Goal: Task Accomplishment & Management: Complete application form

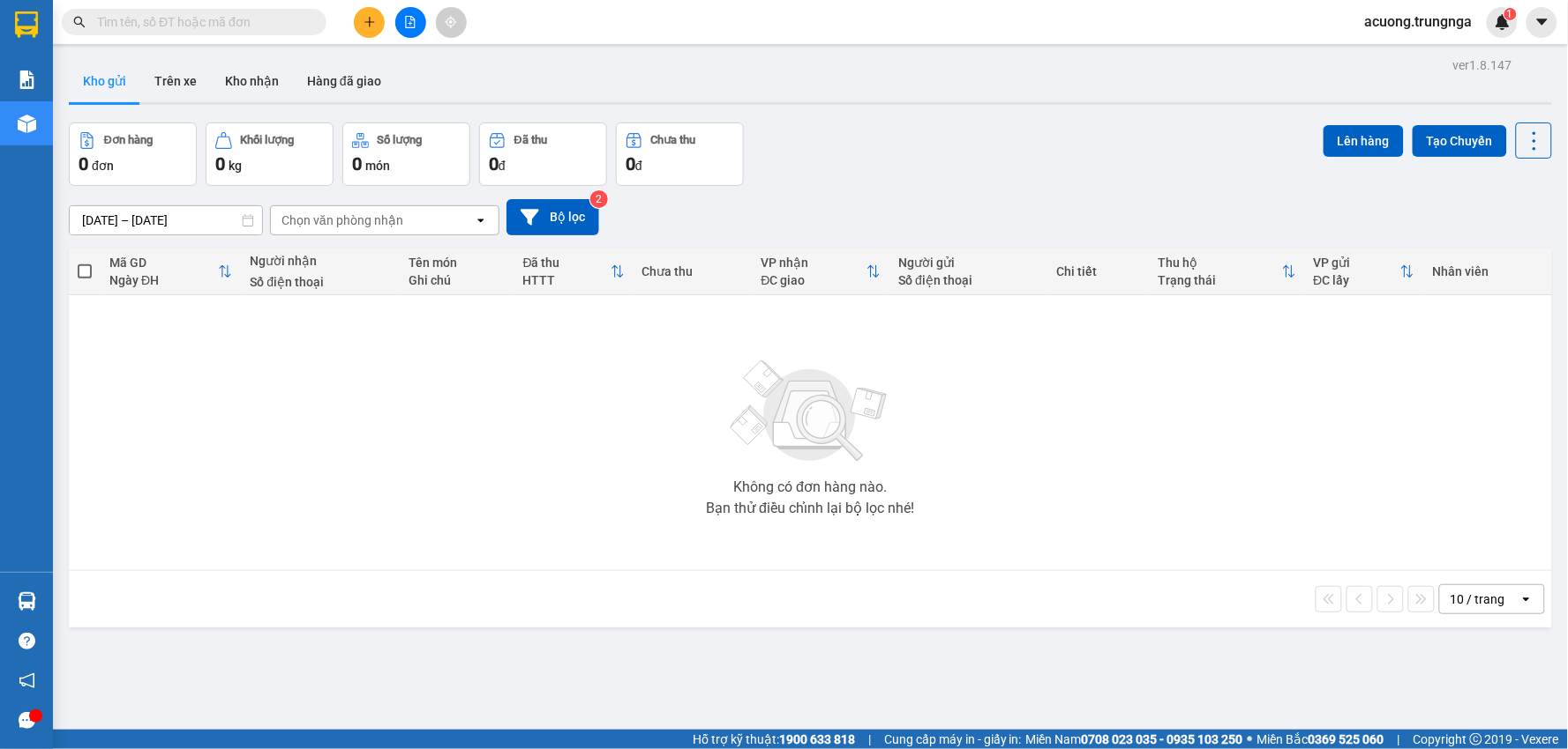
click at [363, 31] on button at bounding box center [369, 22] width 31 height 31
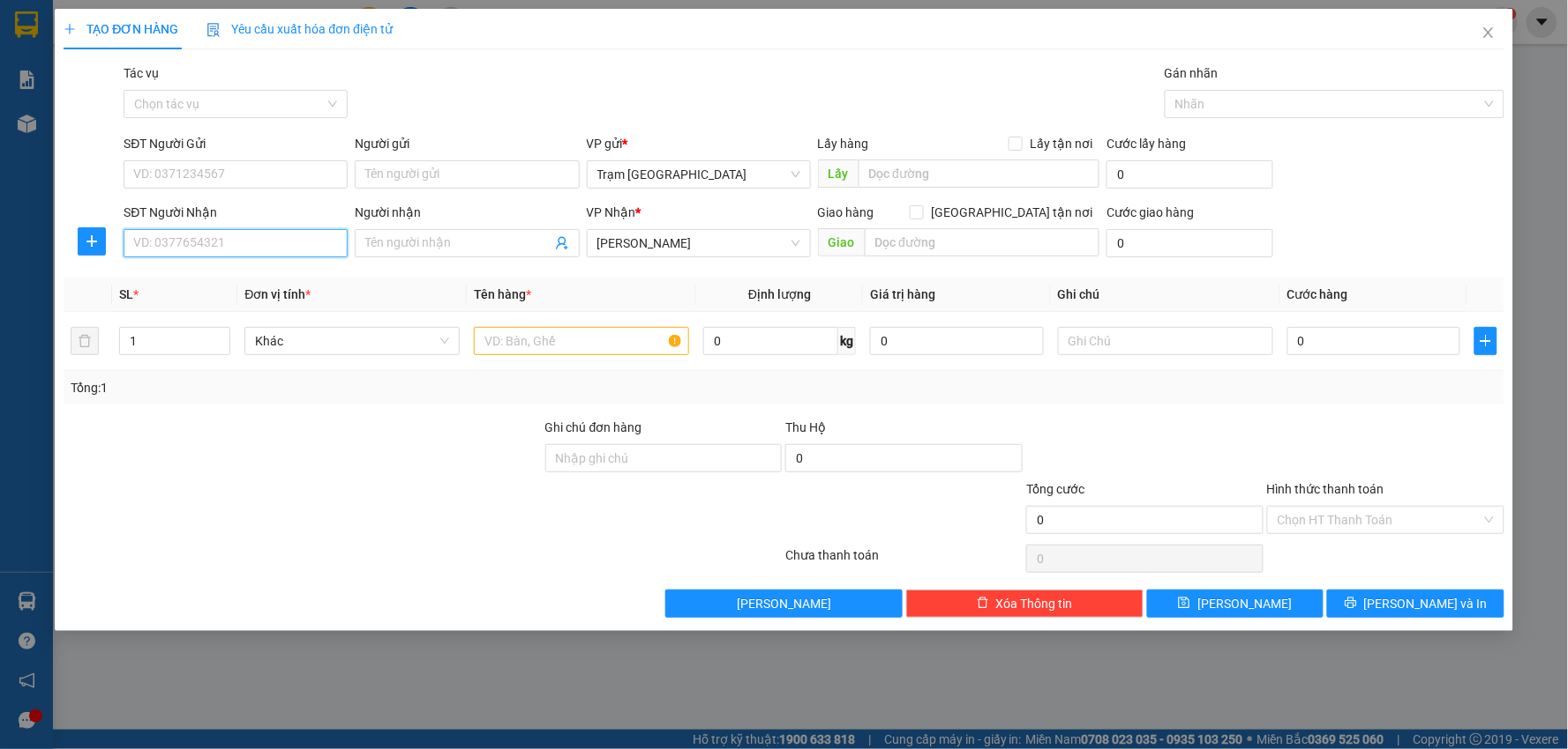
click at [212, 250] on input "SĐT Người Nhận" at bounding box center [235, 244] width 224 height 28
click at [233, 247] on input "SĐT Người Nhận" at bounding box center [235, 244] width 224 height 28
click at [209, 239] on input "SĐT Người Nhận" at bounding box center [235, 244] width 224 height 28
type input "0867939839"
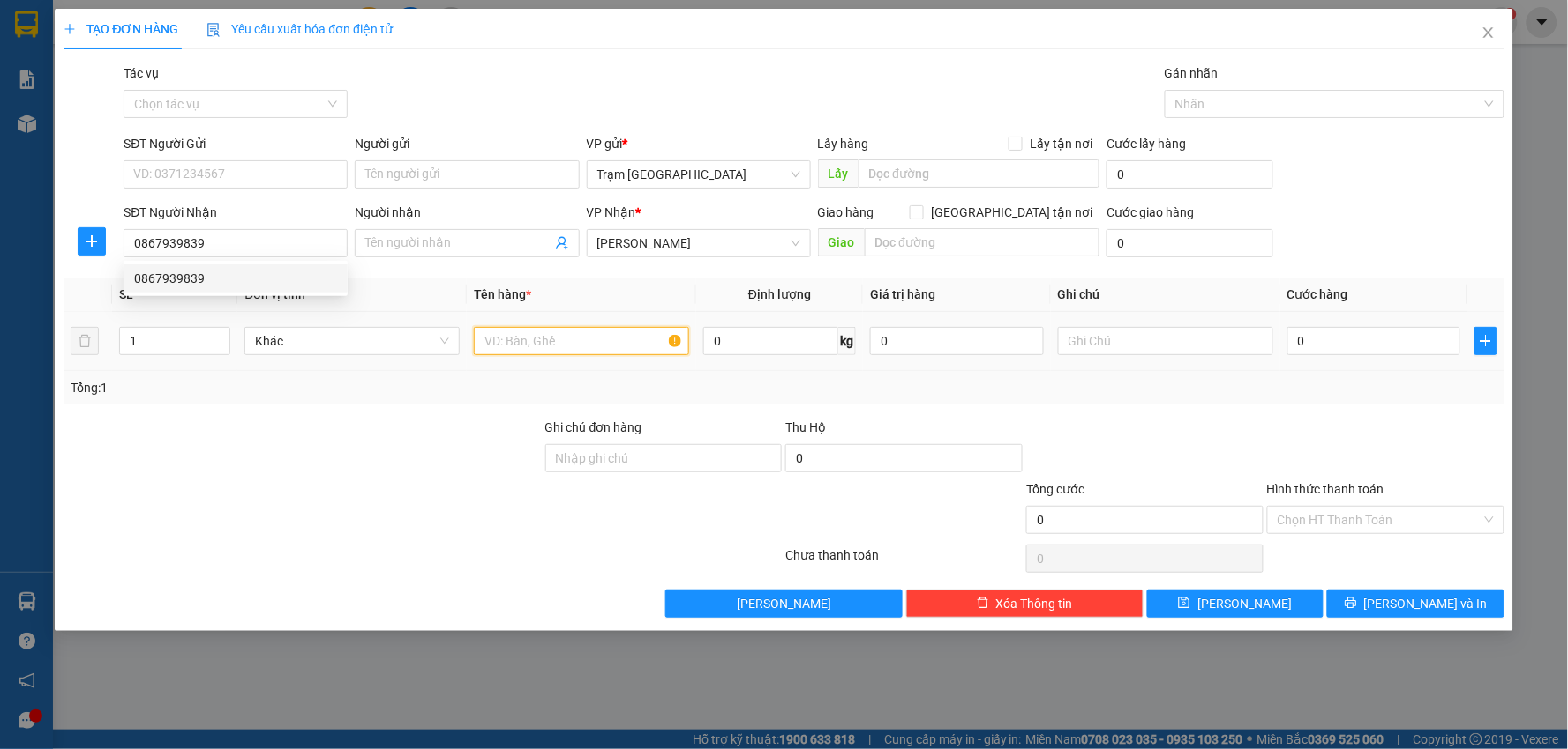
click at [545, 332] on input "text" at bounding box center [581, 341] width 215 height 28
type input "thùng"
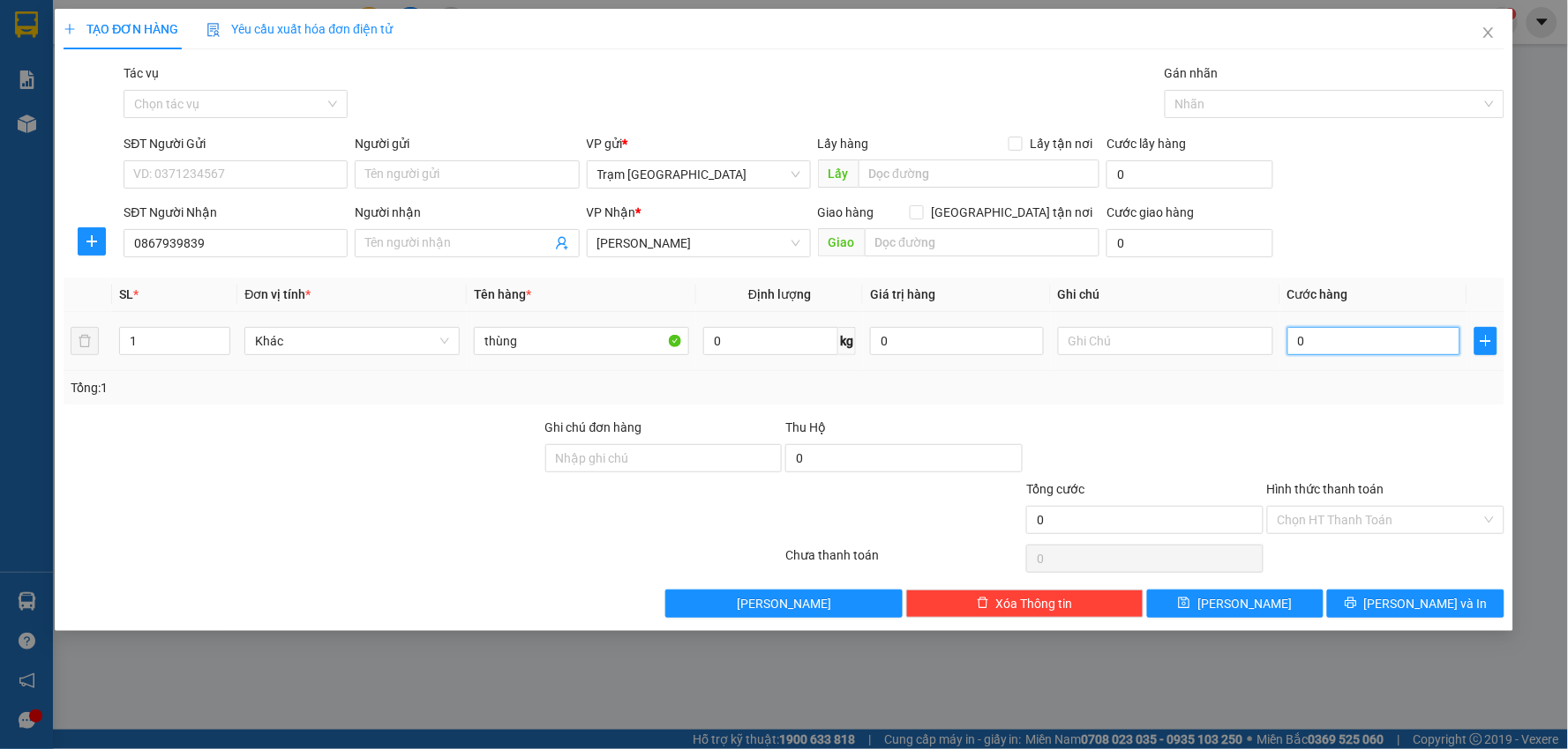
click at [1321, 346] on input "0" at bounding box center [1374, 341] width 174 height 28
type input "005"
type input "5"
type input "0.050"
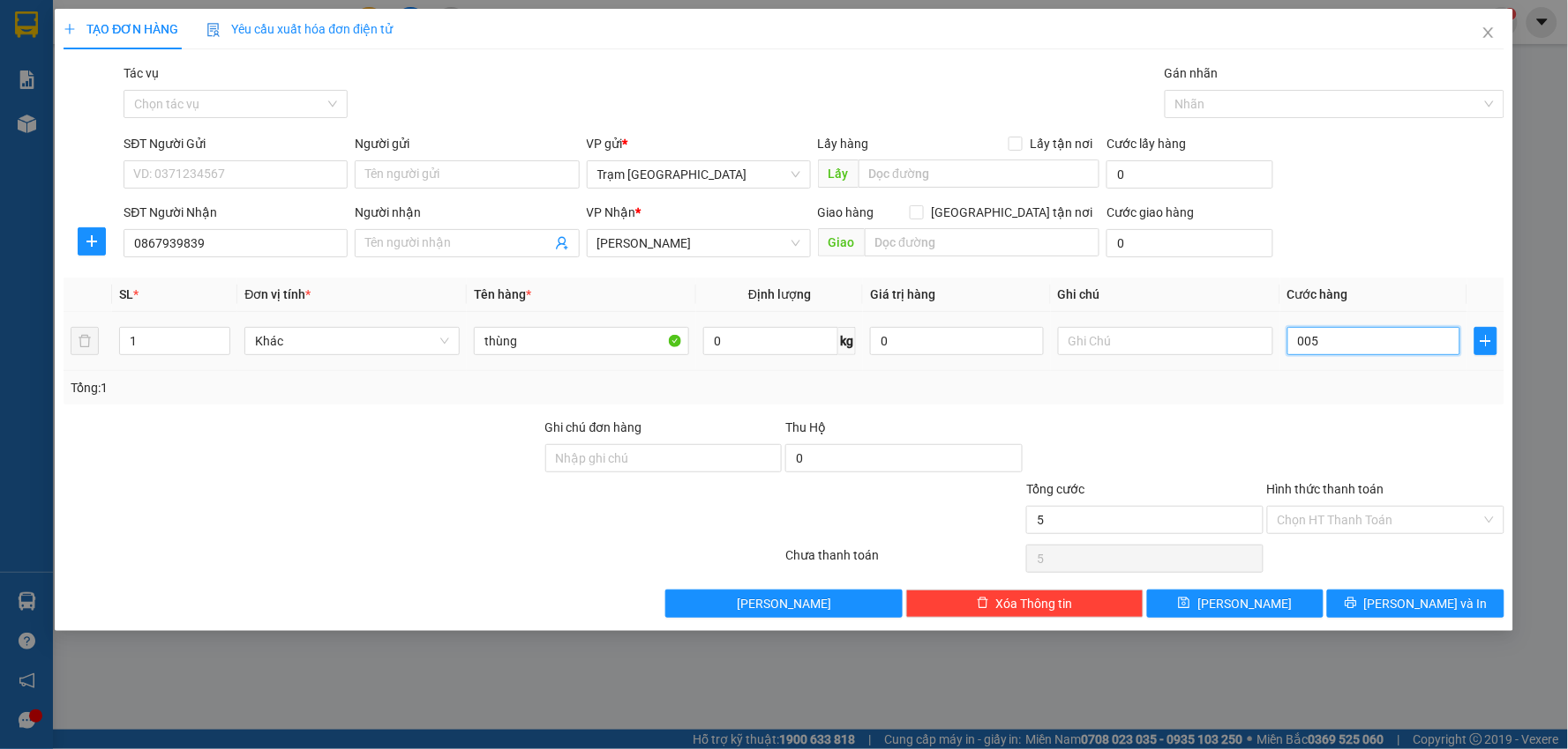
type input "50"
type input "50.000"
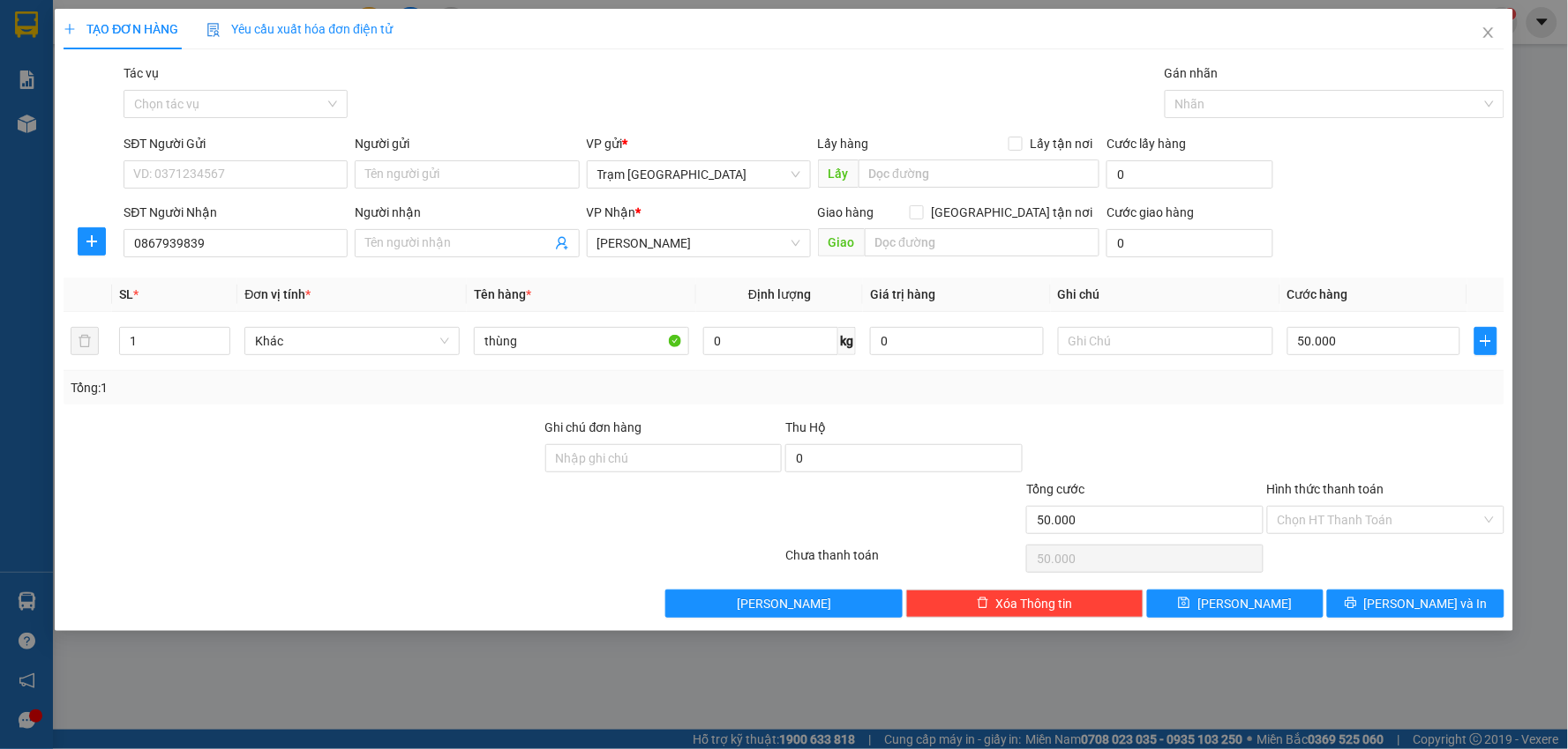
drag, startPoint x: 1351, startPoint y: 393, endPoint x: 1417, endPoint y: 536, distance: 157.5
click at [1351, 394] on div "Tổng: 1" at bounding box center [784, 388] width 1427 height 19
click at [1392, 536] on div "Hình thức thanh toán Chọn HT Thanh Toán" at bounding box center [1385, 510] width 237 height 62
click at [1380, 518] on input "Hình thức thanh toán" at bounding box center [1379, 521] width 204 height 27
click at [1341, 521] on input "Hình thức thanh toán" at bounding box center [1379, 521] width 204 height 27
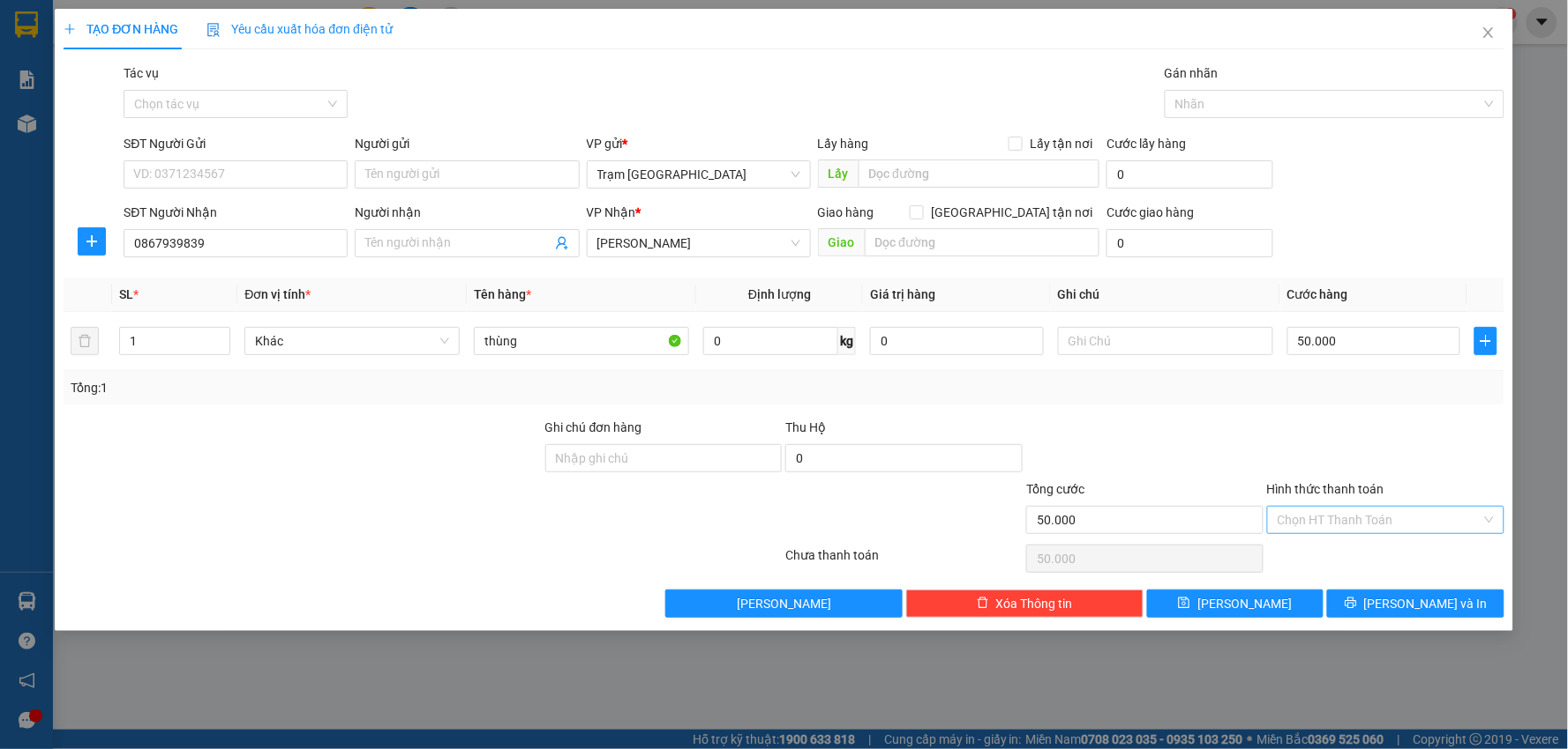
click at [1354, 523] on input "Hình thức thanh toán" at bounding box center [1379, 521] width 204 height 27
click at [1330, 509] on input "Hình thức thanh toán" at bounding box center [1379, 521] width 204 height 27
click at [1134, 410] on div "Transit Pickup Surcharge Ids Transit Deliver Surcharge Ids Transit Deliver Surc…" at bounding box center [784, 340] width 1441 height 555
click at [1341, 515] on input "Hình thức thanh toán" at bounding box center [1379, 521] width 204 height 27
click at [1408, 524] on input "Hình thức thanh toán" at bounding box center [1379, 521] width 204 height 27
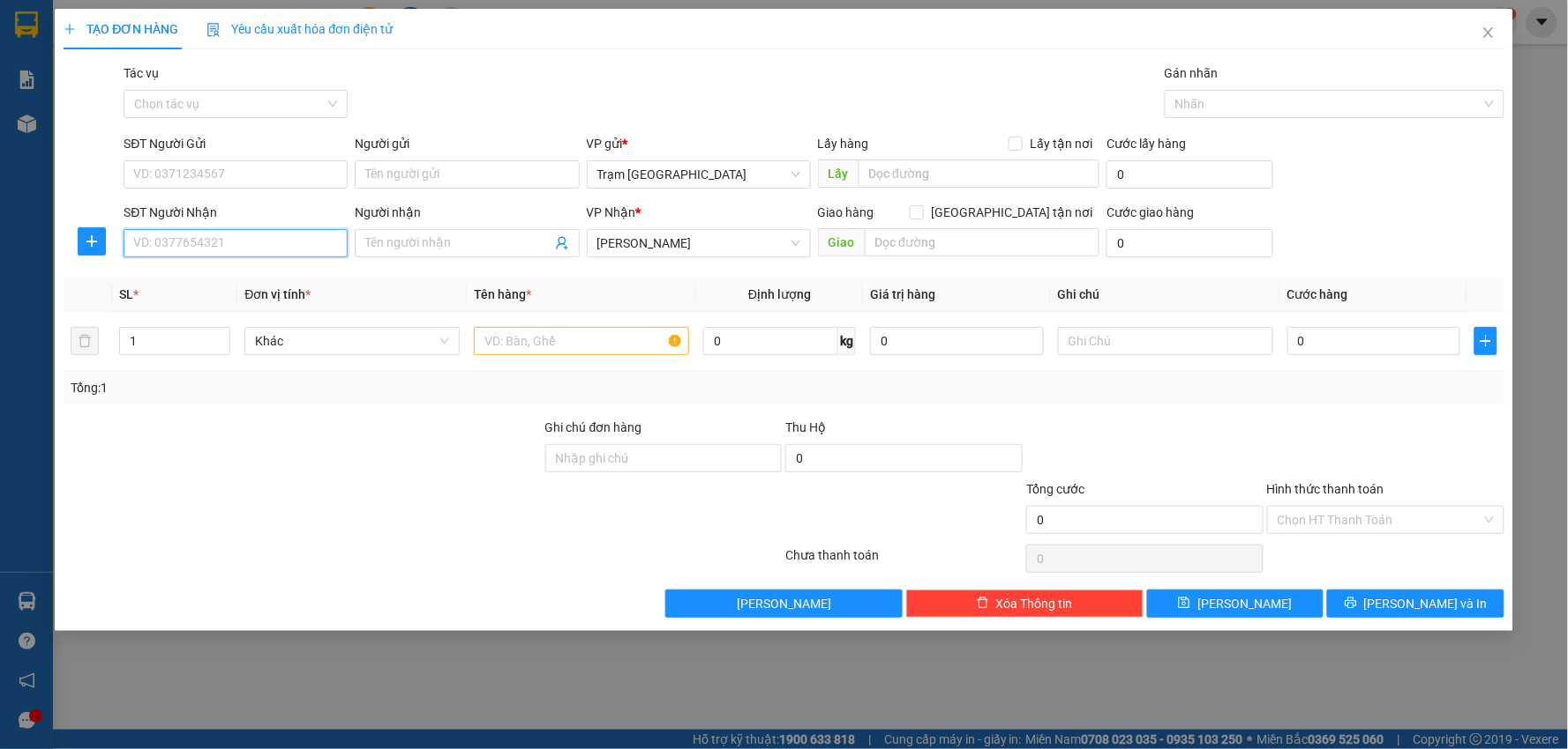
click at [287, 242] on input "SĐT Người Nhận" at bounding box center [235, 244] width 224 height 28
type input "0867939839"
click at [268, 266] on div "0867939839" at bounding box center [235, 279] width 224 height 28
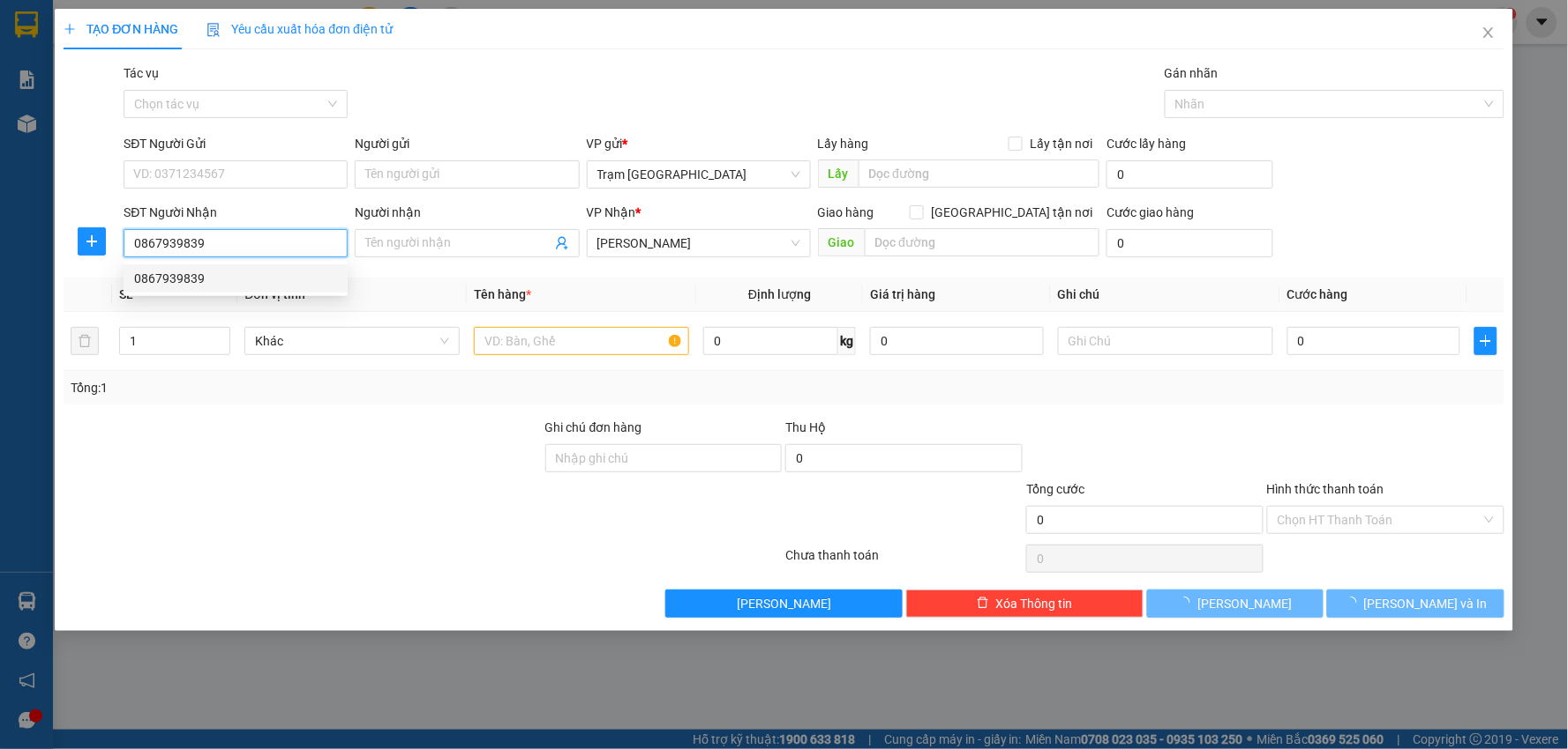
type input "30.000"
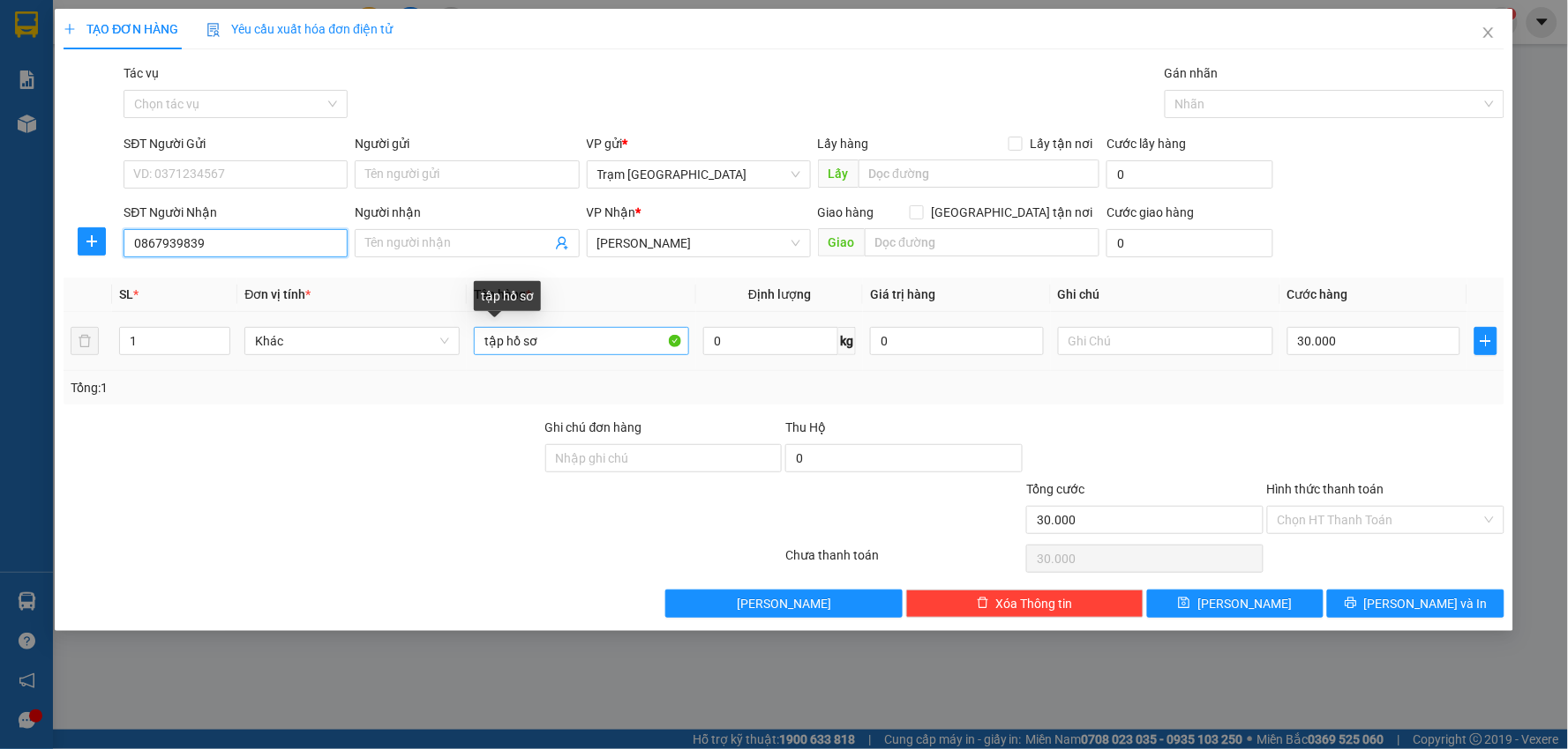
type input "0867939839"
click at [568, 346] on input "tập hồ sơ" at bounding box center [581, 341] width 215 height 28
type input "thùng"
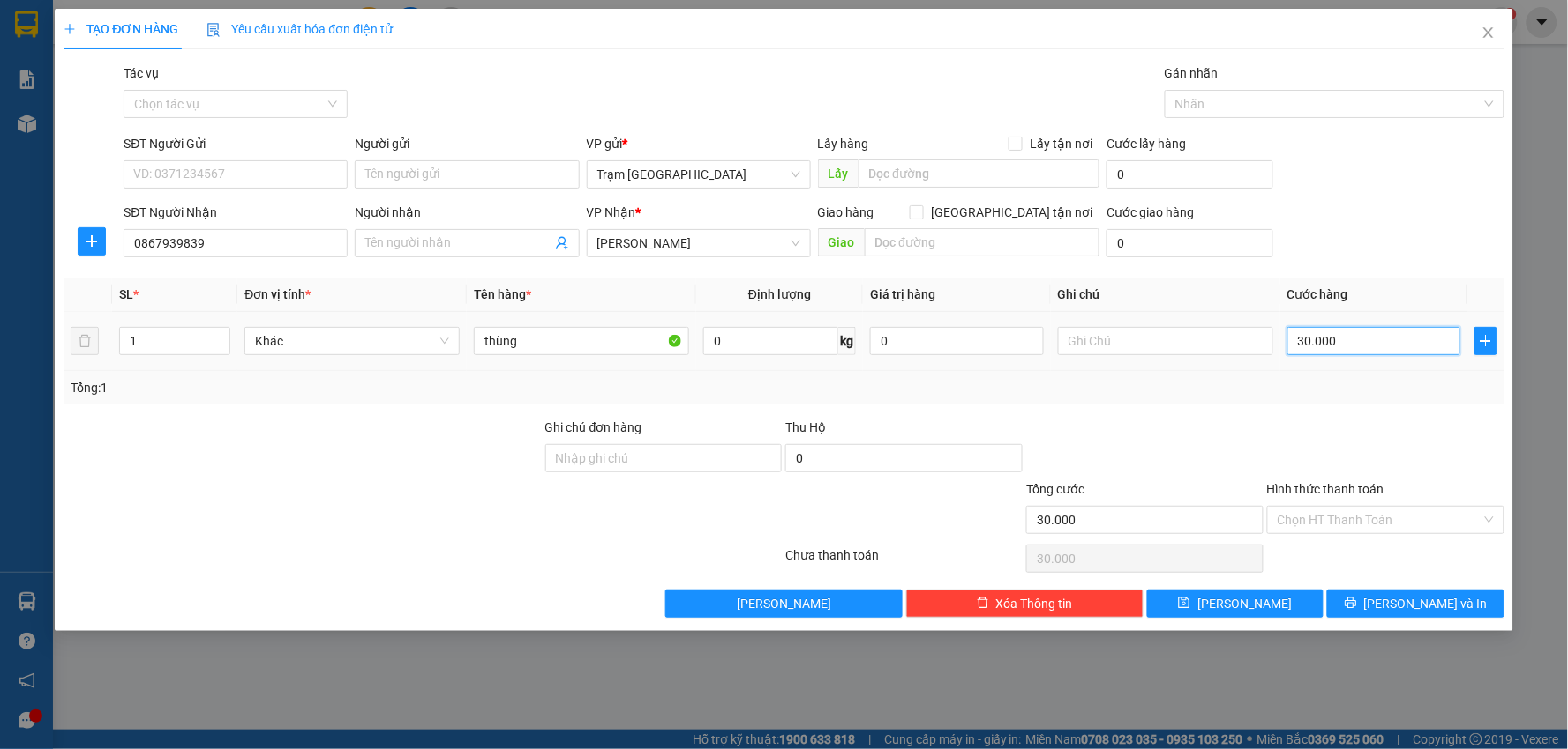
click at [1368, 334] on input "30.000" at bounding box center [1374, 341] width 174 height 28
type input "0"
type input "5"
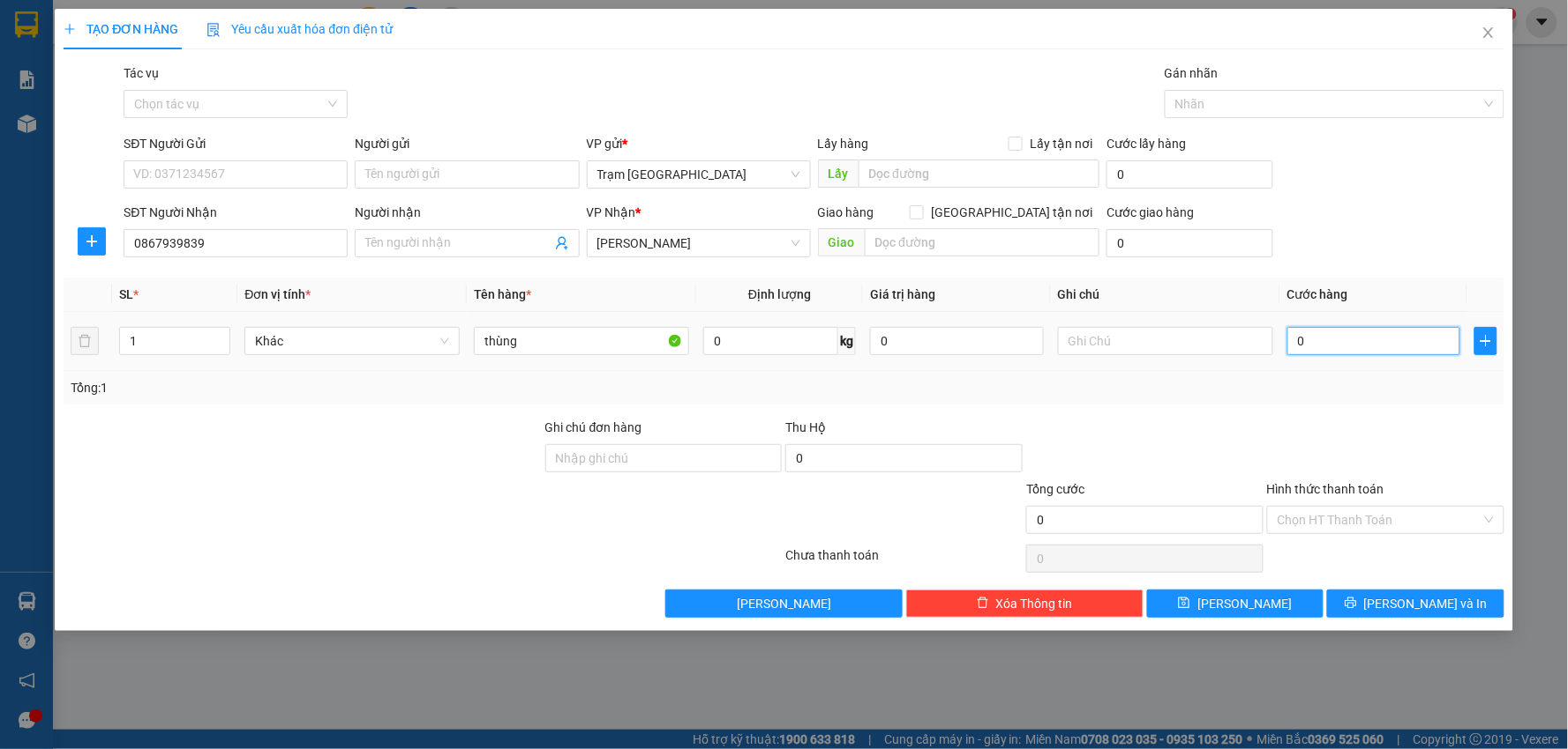
type input "5"
type input "005"
type input "50"
type input "0.050"
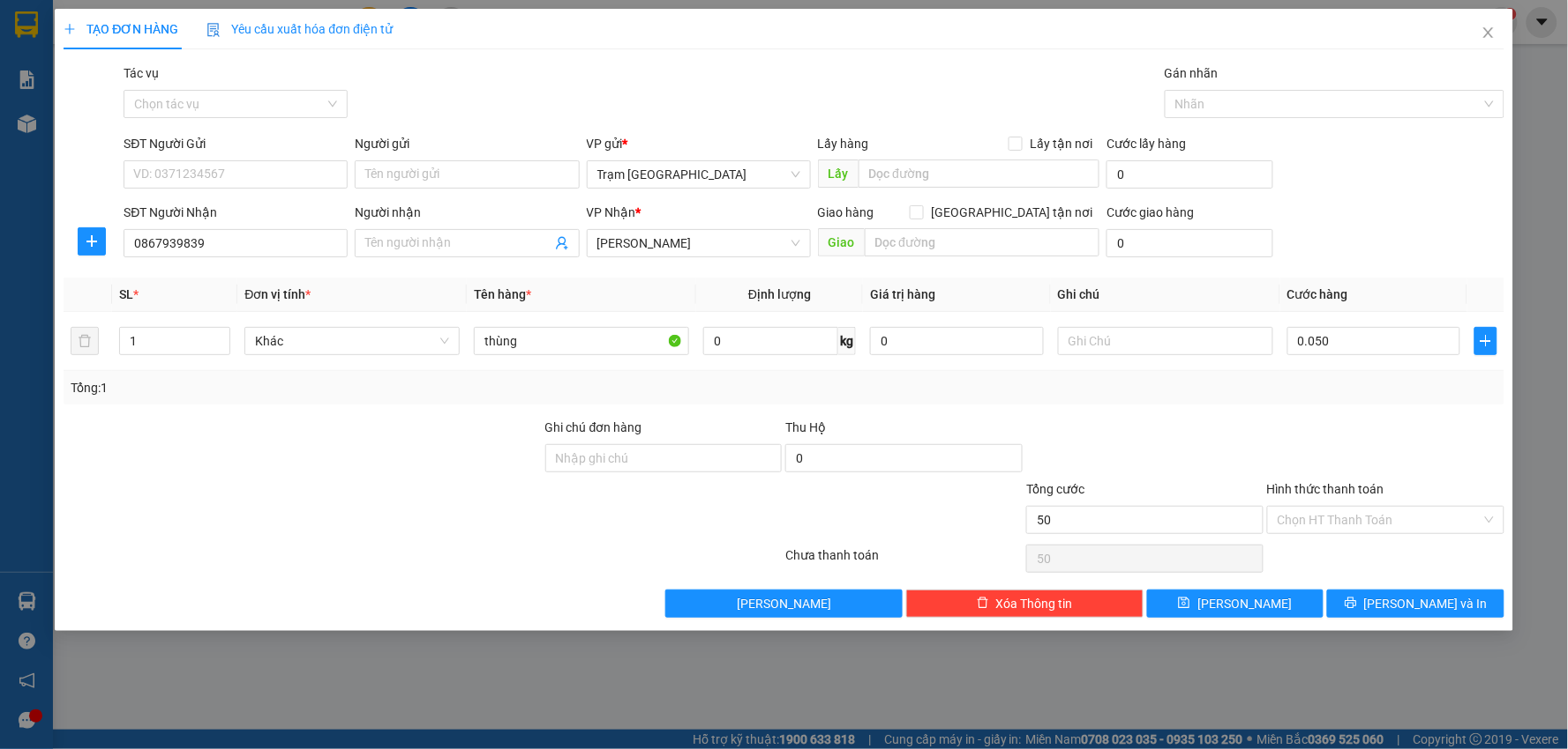
click at [1376, 407] on div "Transit Pickup Surcharge Ids Transit Deliver Surcharge Ids Transit Deliver Surc…" at bounding box center [784, 340] width 1441 height 555
type input "50.000"
click at [1355, 522] on input "Hình thức thanh toán" at bounding box center [1379, 521] width 204 height 27
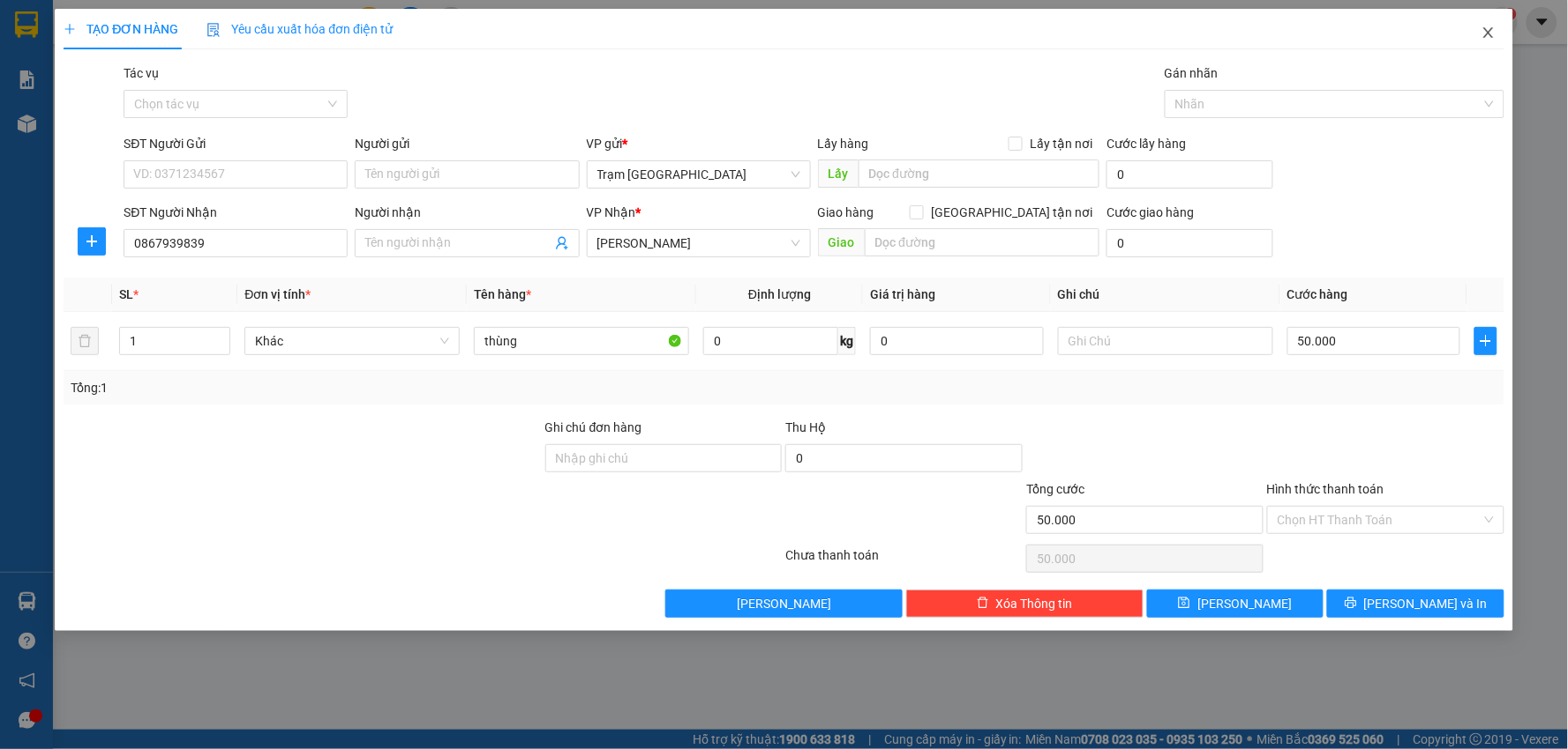
click at [1485, 39] on icon "close" at bounding box center [1487, 32] width 14 height 14
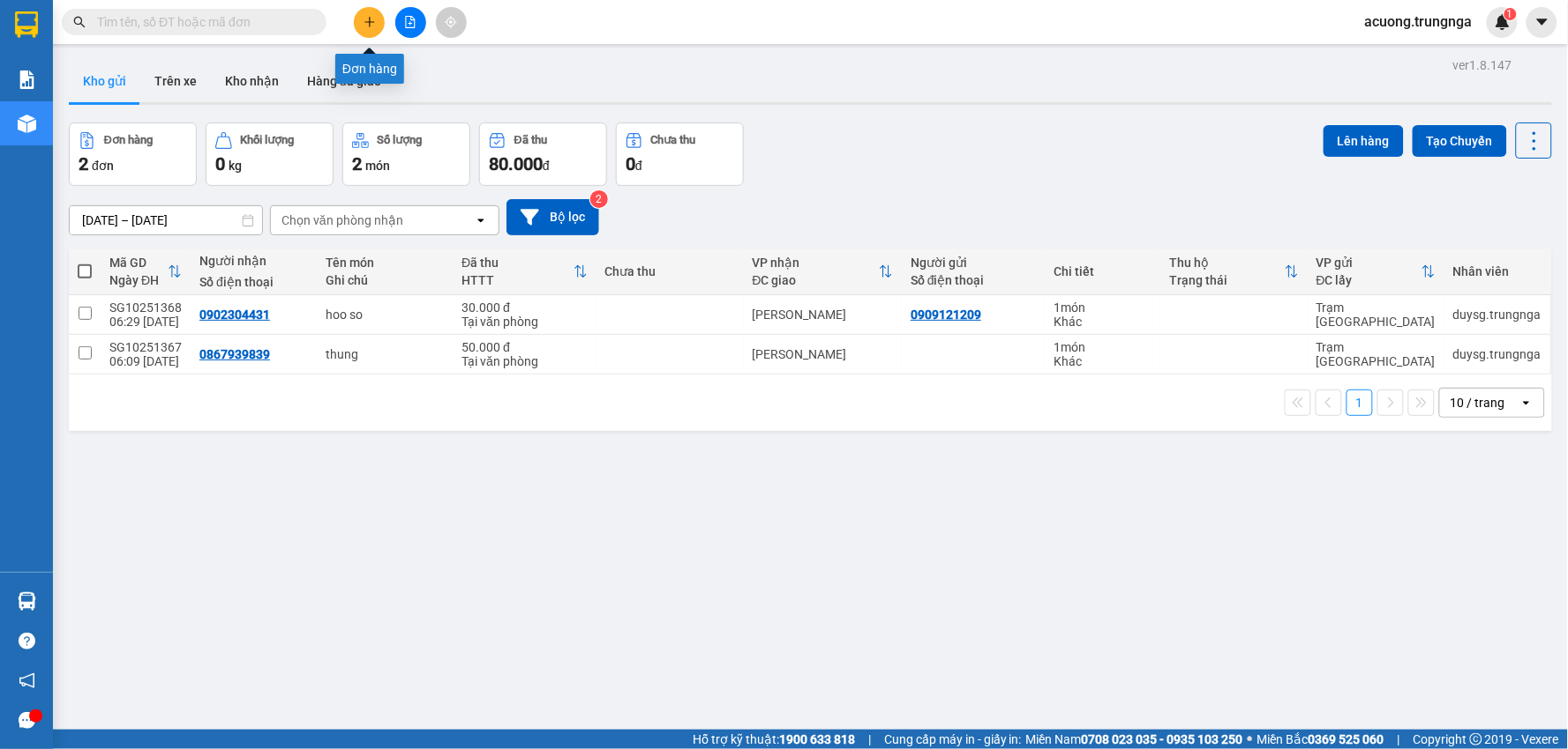
click at [368, 21] on icon "plus" at bounding box center [369, 21] width 9 height 1
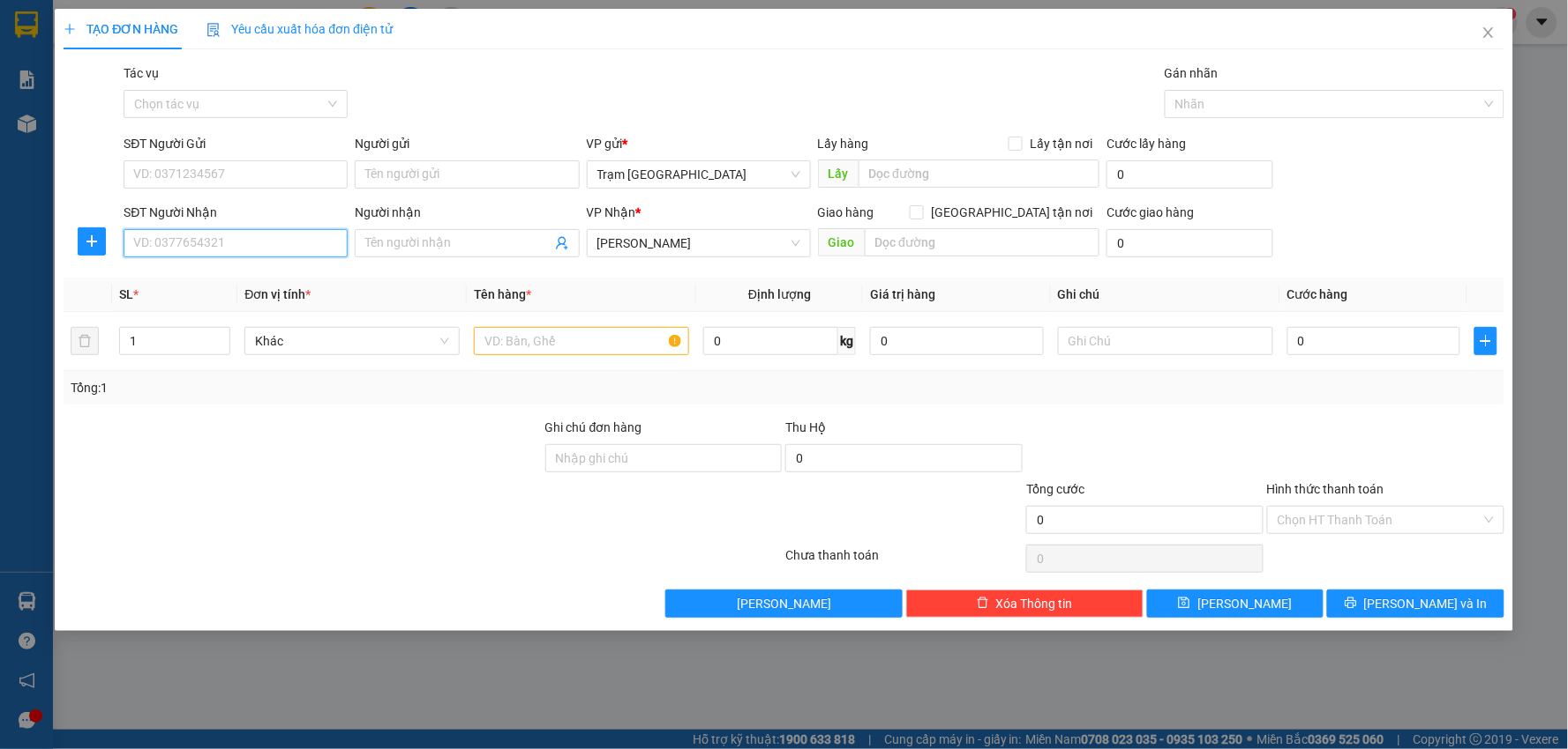
click at [203, 248] on input "SĐT Người Nhận" at bounding box center [235, 244] width 224 height 28
type input "0798462982"
click at [550, 342] on input "text" at bounding box center [581, 341] width 215 height 28
type input "hoa"
click at [947, 240] on input "text" at bounding box center [982, 243] width 235 height 28
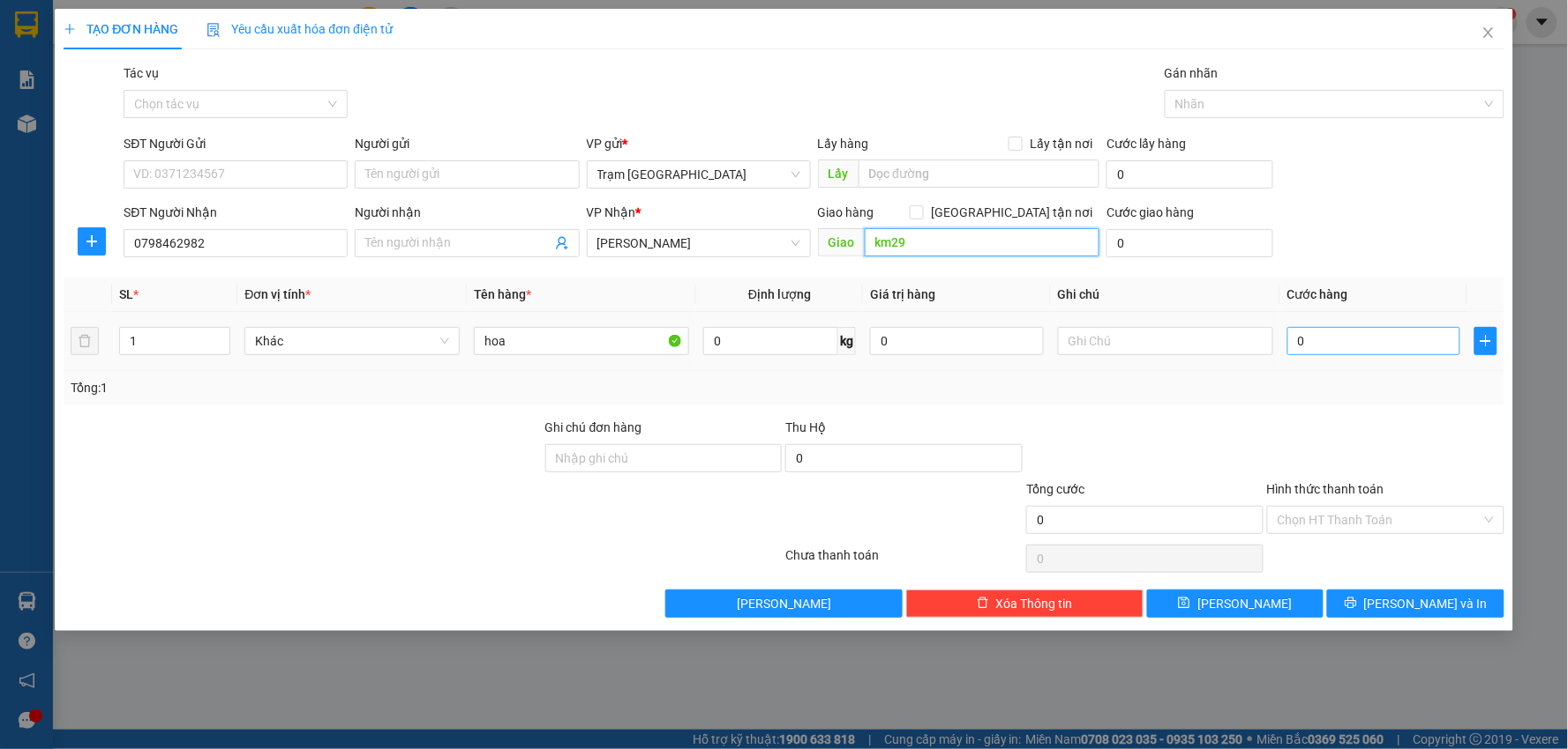
type input "km29"
click at [1367, 338] on input "0" at bounding box center [1374, 341] width 174 height 28
type input "006"
type input "6"
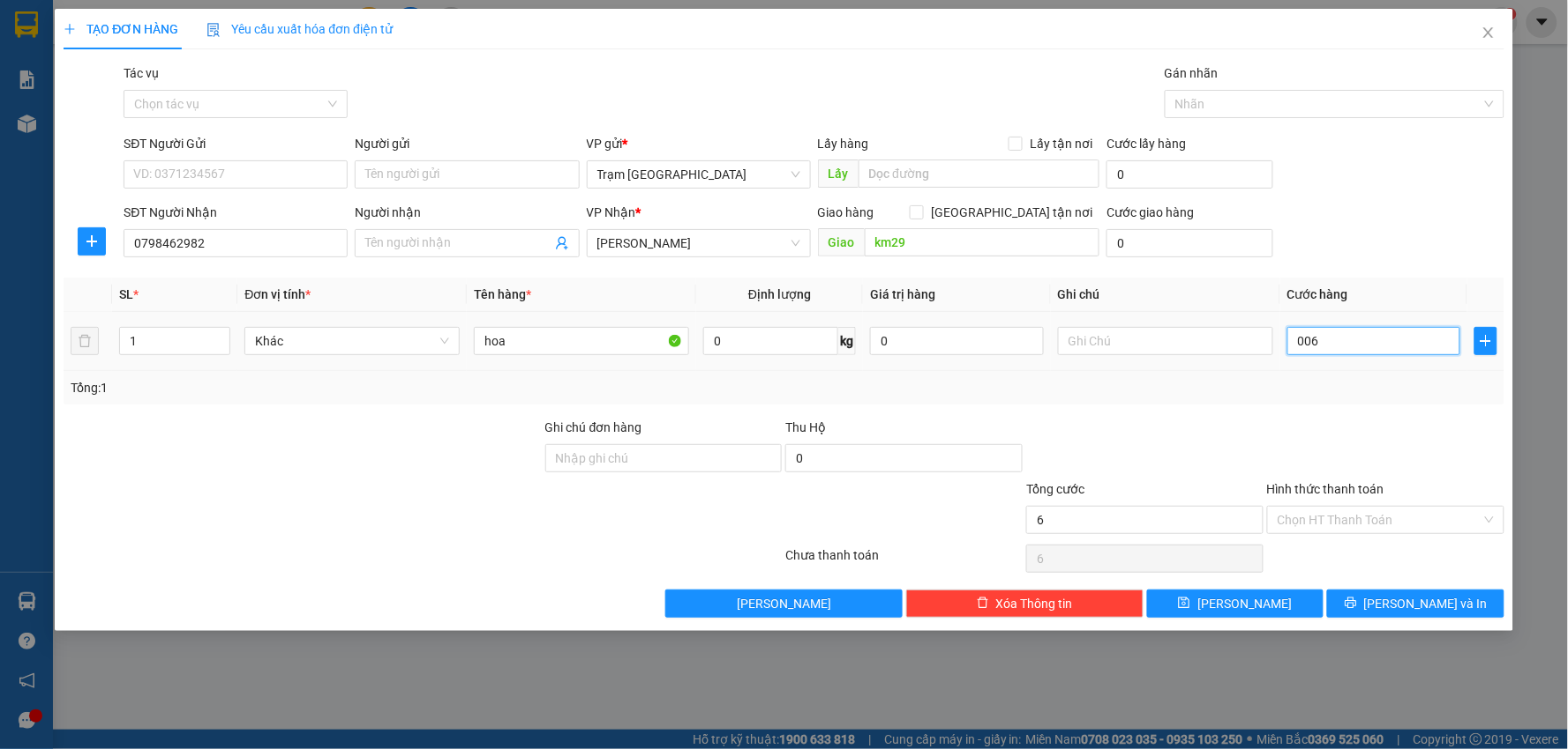
type input "0.060"
type input "60"
type input "60.000"
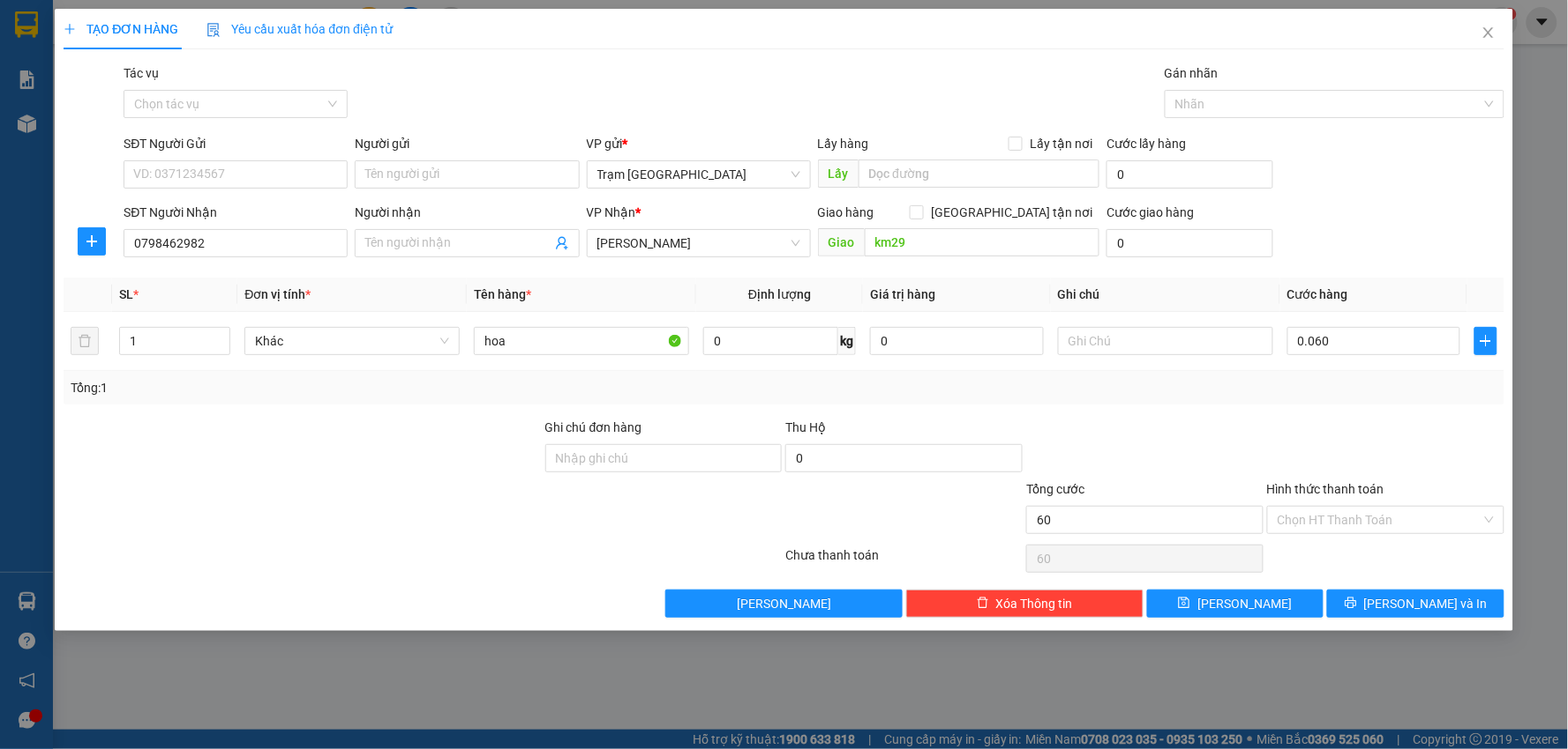
type input "60.000"
click at [1367, 430] on div at bounding box center [1386, 448] width 241 height 62
click at [1400, 600] on span "[PERSON_NAME] và In" at bounding box center [1426, 604] width 123 height 19
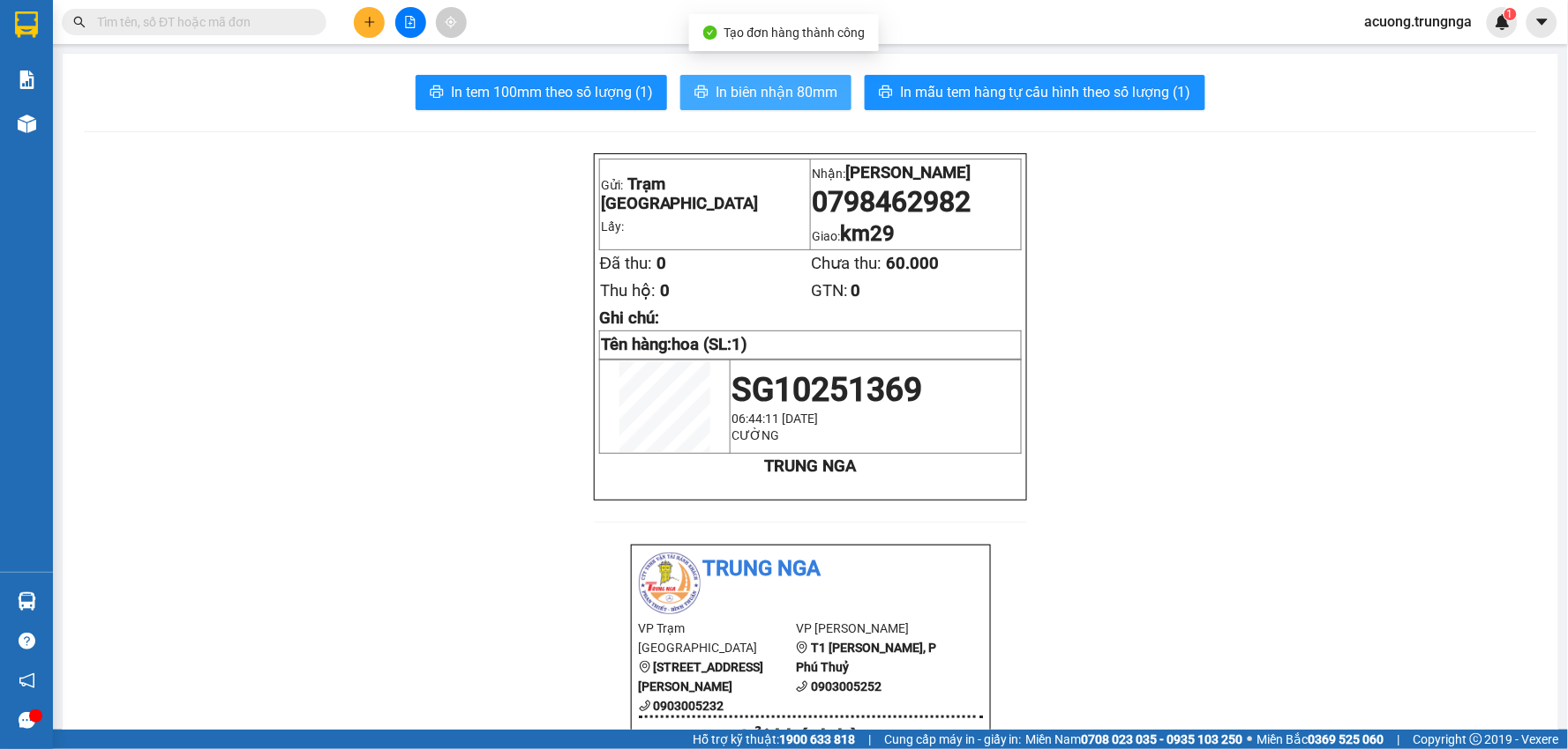
click at [773, 82] on span "In biên nhận 80mm" at bounding box center [776, 92] width 121 height 22
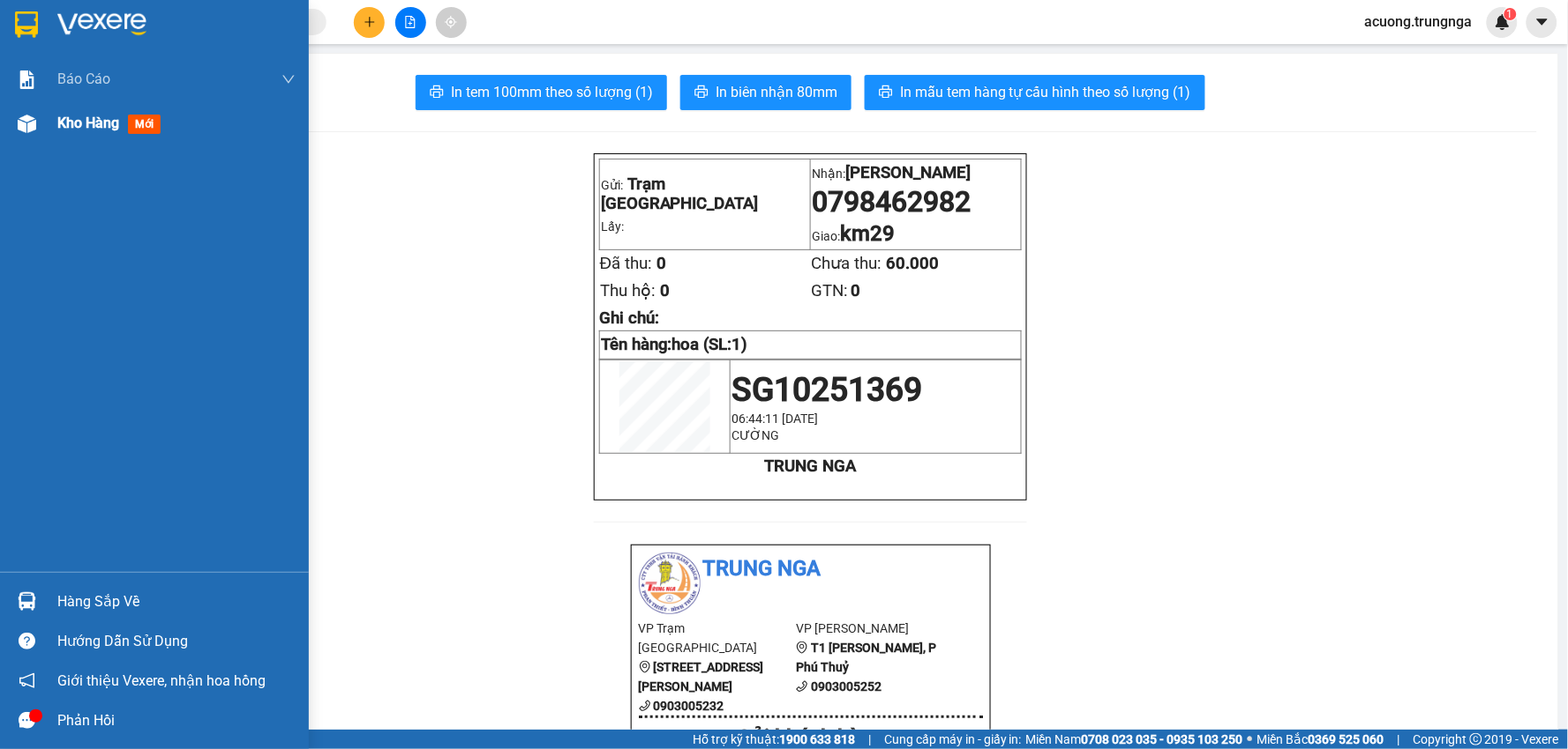
click at [86, 118] on span "Kho hàng" at bounding box center [87, 123] width 62 height 17
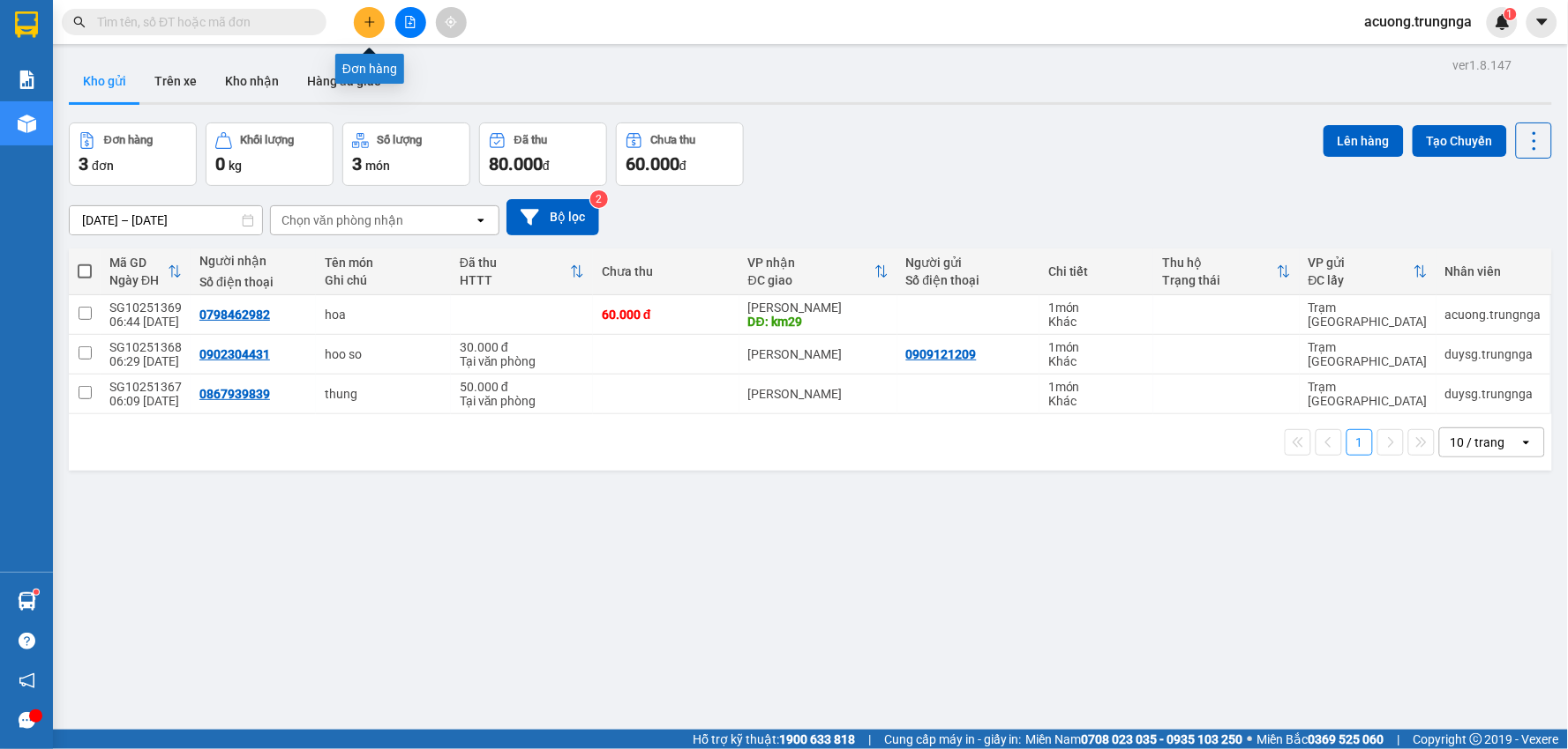
click at [366, 20] on icon "plus" at bounding box center [369, 22] width 12 height 12
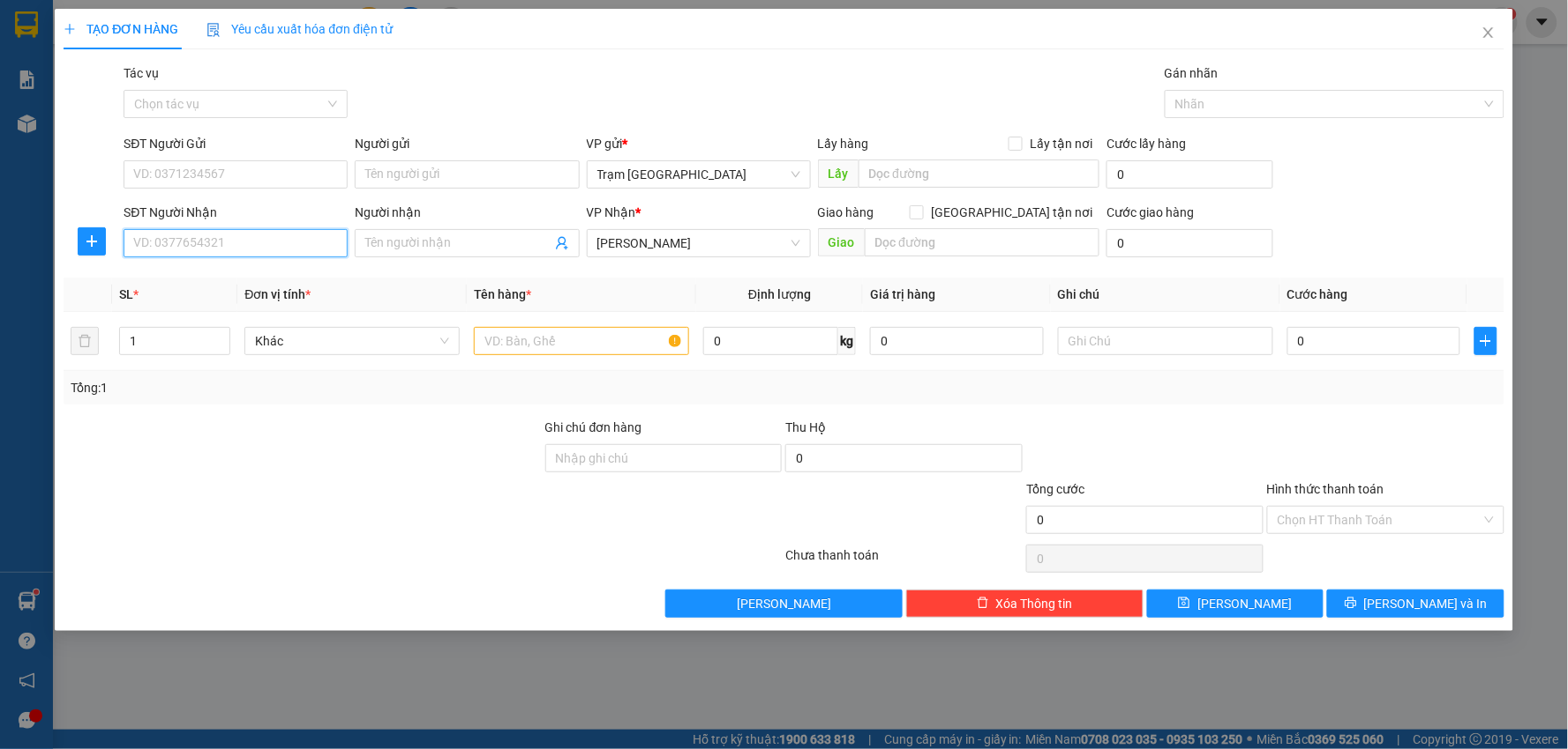
click at [230, 236] on input "SĐT Người Nhận" at bounding box center [235, 244] width 224 height 28
type input "0989103286"
click at [267, 169] on input "SĐT Người Gửi" at bounding box center [235, 174] width 224 height 28
click at [175, 206] on div "0965763379" at bounding box center [235, 210] width 203 height 19
type input "0965763379"
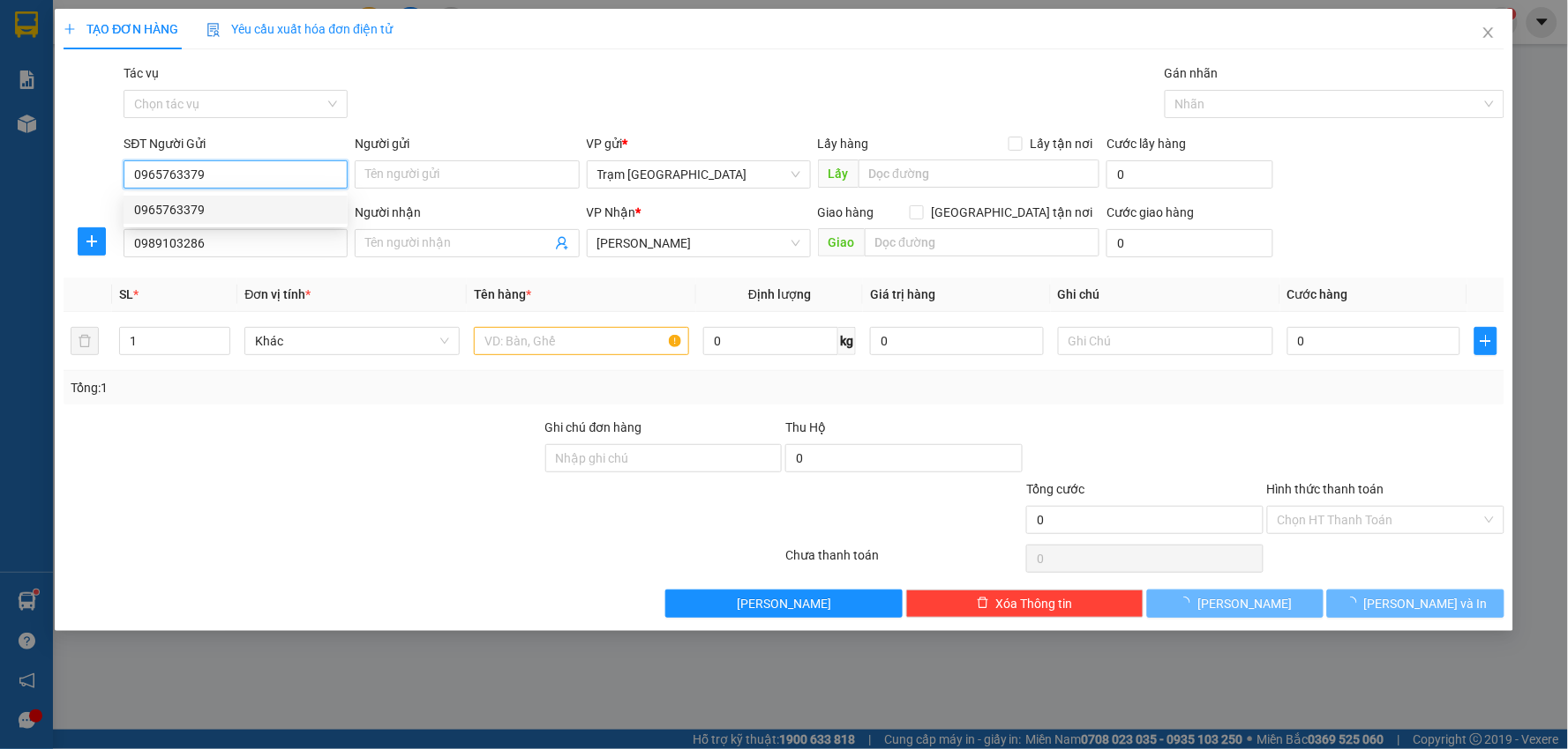
type input "40.000"
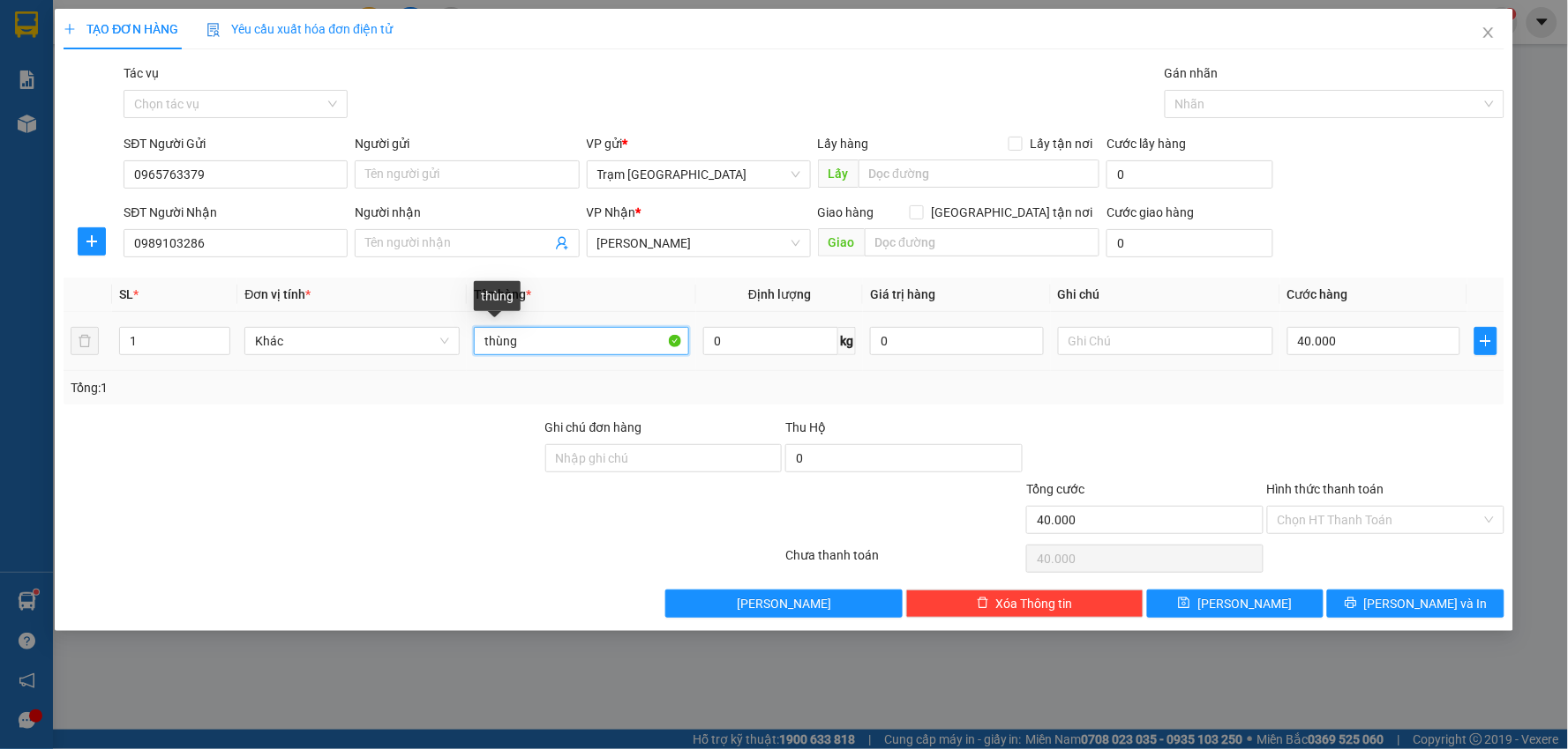
click at [586, 338] on input "thùng" at bounding box center [581, 341] width 215 height 28
click at [1333, 526] on input "Hình thức thanh toán" at bounding box center [1379, 521] width 204 height 27
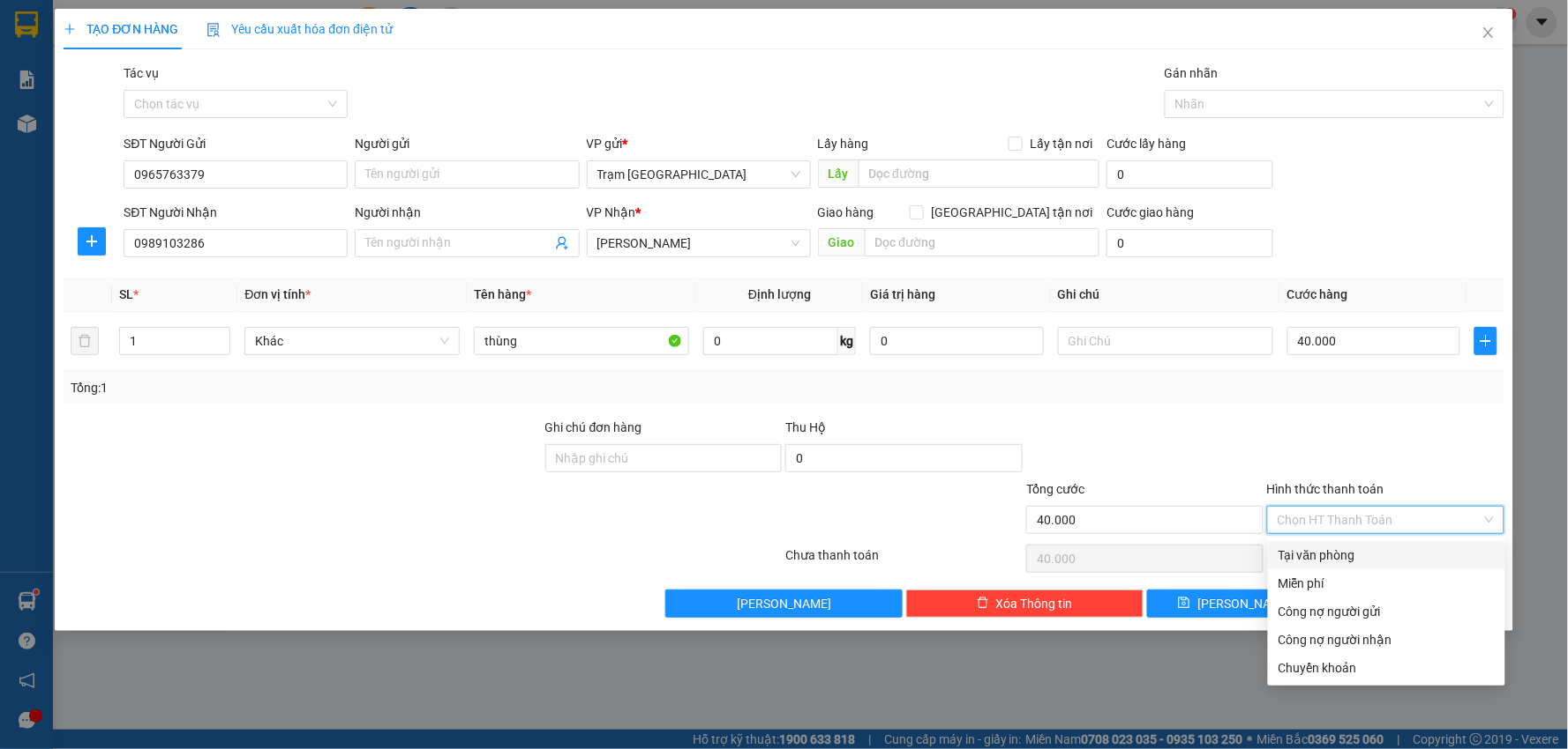
click at [1345, 550] on div "Tại văn phòng" at bounding box center [1387, 556] width 216 height 19
type input "0"
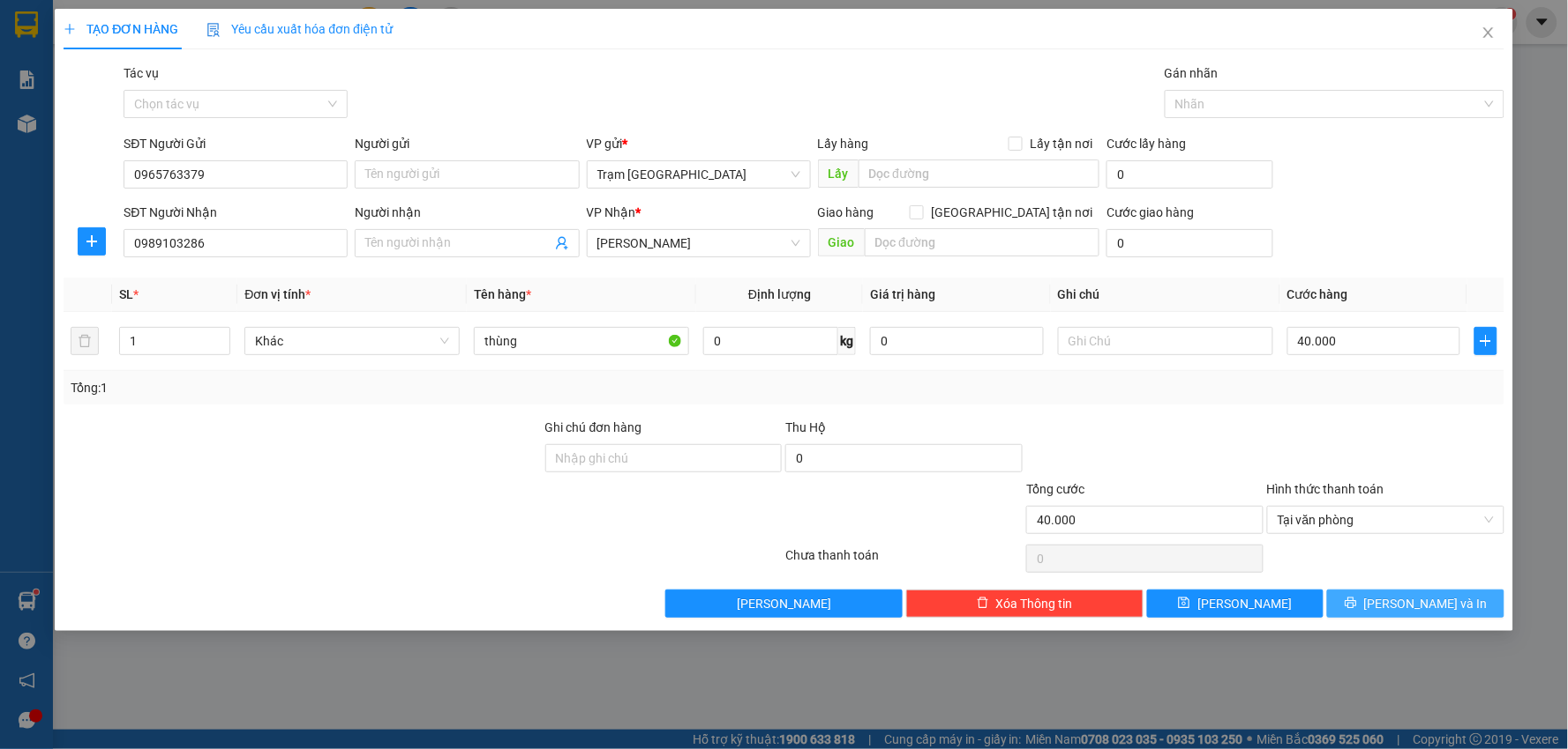
click at [1460, 601] on button "[PERSON_NAME] và In" at bounding box center [1415, 604] width 177 height 28
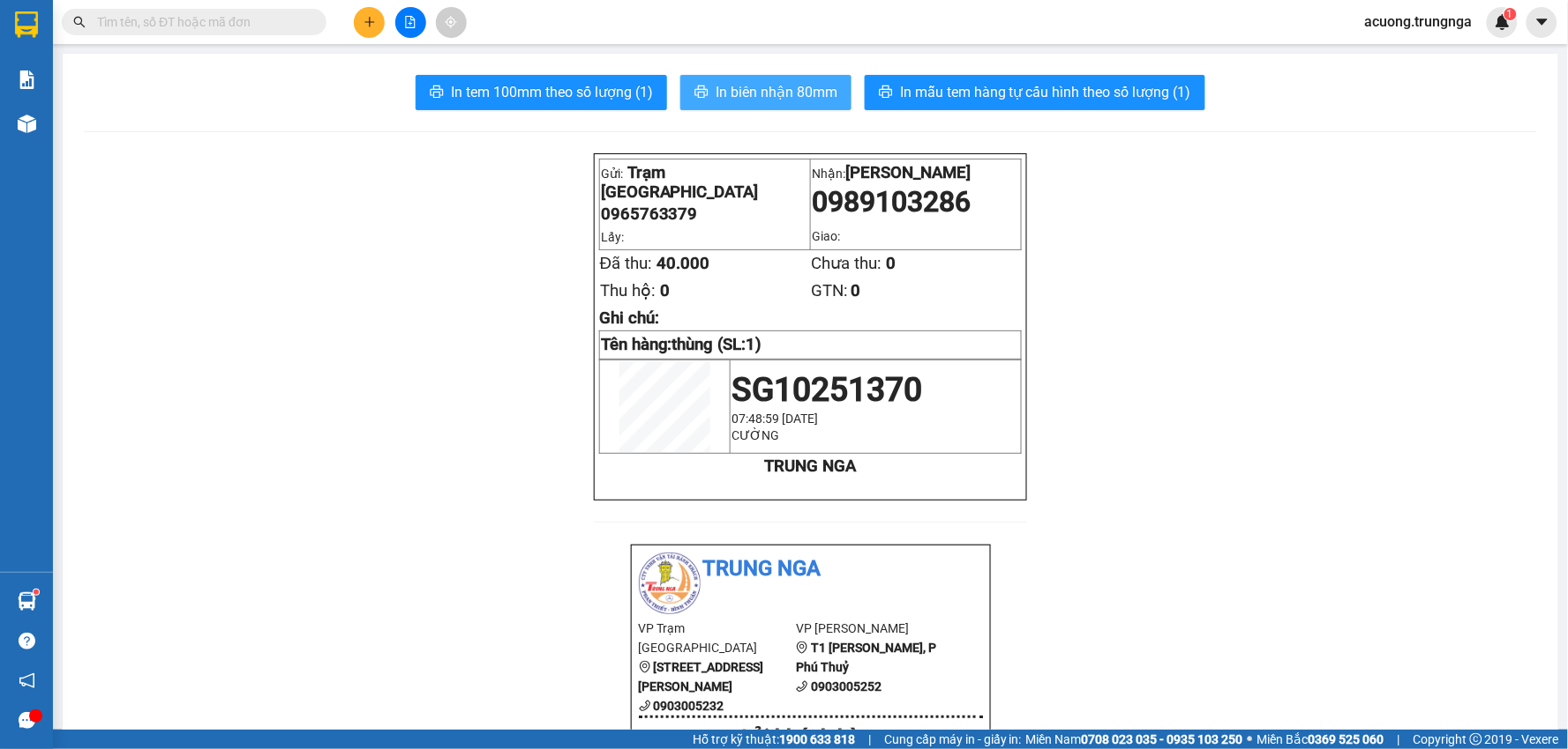
click at [771, 92] on span "In biên nhận 80mm" at bounding box center [776, 92] width 121 height 22
